Goal: Communication & Community: Ask a question

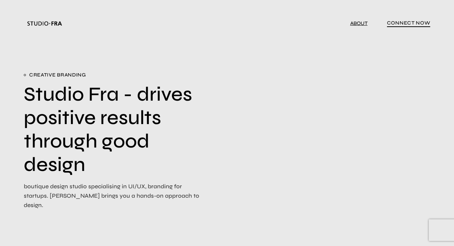
click at [361, 22] on link "ABOUT" at bounding box center [358, 23] width 17 height 6
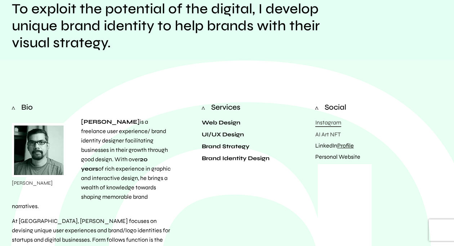
scroll to position [82, 0]
click at [222, 121] on strong "Web Design UI/UX Design Brand Strategy" at bounding box center [226, 134] width 48 height 31
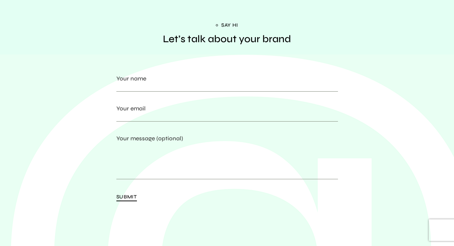
scroll to position [1552, 0]
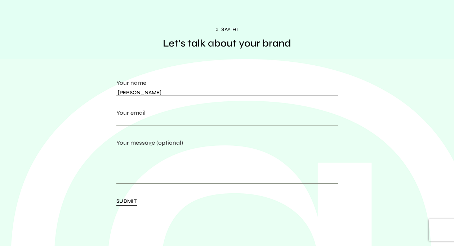
type input "[PERSON_NAME]"
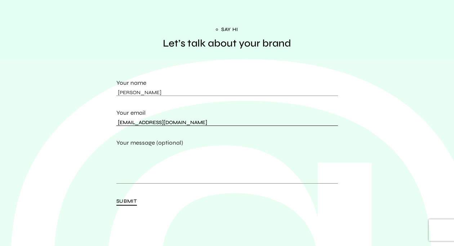
type input "[EMAIL_ADDRESS][DOMAIN_NAME]"
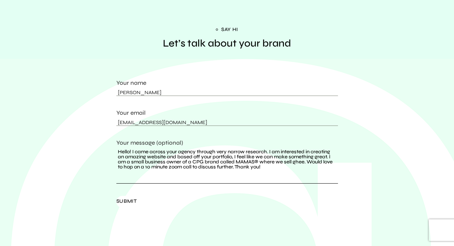
type textarea "Hello! I came across your agency through very narrow research. I am interested …"
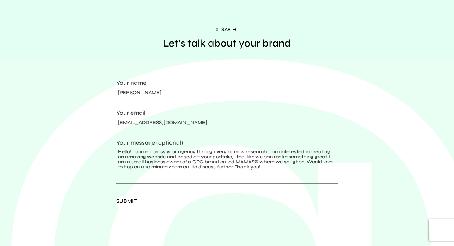
click at [128, 196] on span "Submit" at bounding box center [126, 202] width 21 height 12
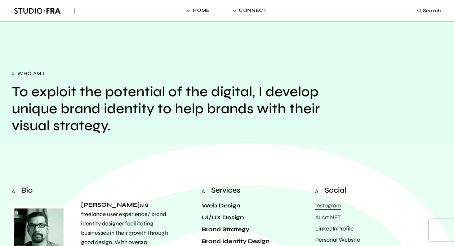
scroll to position [0, 0]
click at [33, 12] on img at bounding box center [36, 11] width 45 height 6
